Goal: Task Accomplishment & Management: Use online tool/utility

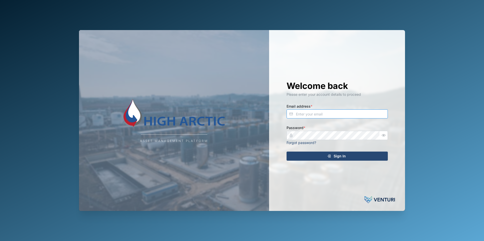
type input "[EMAIL_ADDRESS][DOMAIN_NAME]"
click at [384, 135] on icon "button" at bounding box center [383, 136] width 4 height 4
click at [341, 156] on span "Sign In" at bounding box center [339, 156] width 12 height 9
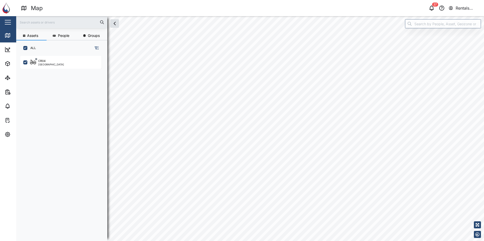
scroll to position [179, 79]
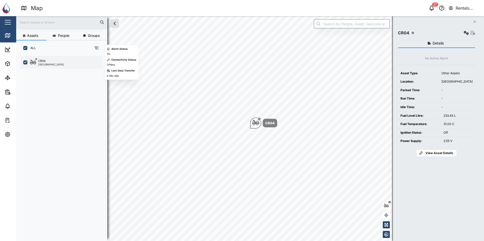
click at [45, 63] on div "[GEOGRAPHIC_DATA]" at bounding box center [51, 64] width 26 height 3
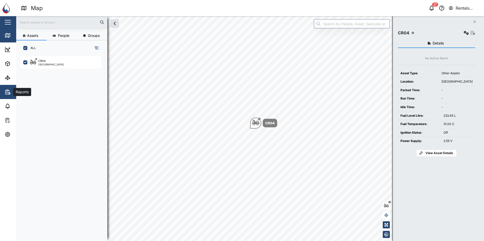
click at [7, 92] on icon "button" at bounding box center [7, 92] width 1 height 0
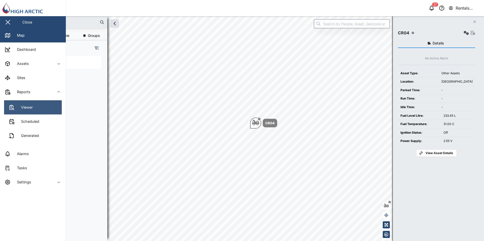
click at [34, 106] on link "Viewer" at bounding box center [33, 107] width 58 height 14
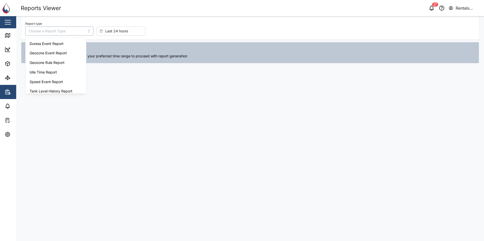
click at [81, 29] on input "Report type" at bounding box center [59, 31] width 68 height 9
type input "Idle Time Report"
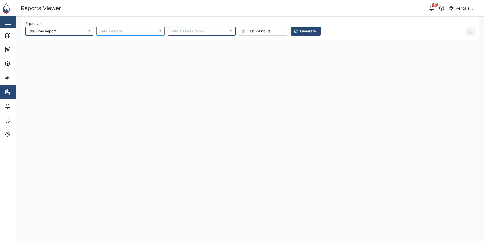
click at [146, 30] on div at bounding box center [130, 31] width 68 height 9
click at [145, 30] on div at bounding box center [130, 31] width 68 height 9
click at [300, 31] on span "Generate" at bounding box center [308, 31] width 16 height 9
click at [257, 32] on div "Last 24 hours" at bounding box center [262, 31] width 41 height 9
click at [235, 114] on span "Last 30 days" at bounding box center [237, 111] width 22 height 9
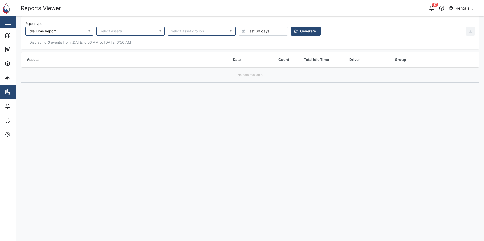
click at [300, 31] on span "Generate" at bounding box center [308, 31] width 16 height 9
click at [431, 9] on icon "button" at bounding box center [431, 8] width 6 height 6
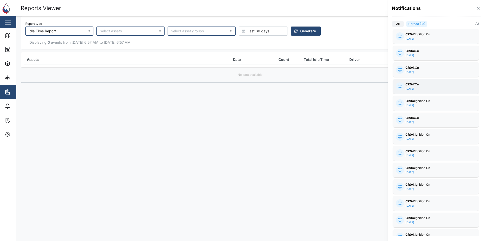
click at [413, 86] on strong "CR04:" at bounding box center [409, 84] width 9 height 4
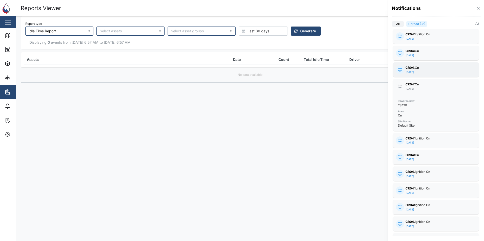
click at [410, 67] on strong "CR04:" at bounding box center [409, 68] width 9 height 4
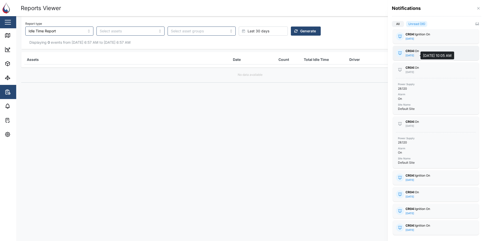
click at [411, 54] on div "[DATE]" at bounding box center [409, 56] width 9 height 4
